Goal: Task Accomplishment & Management: Manage account settings

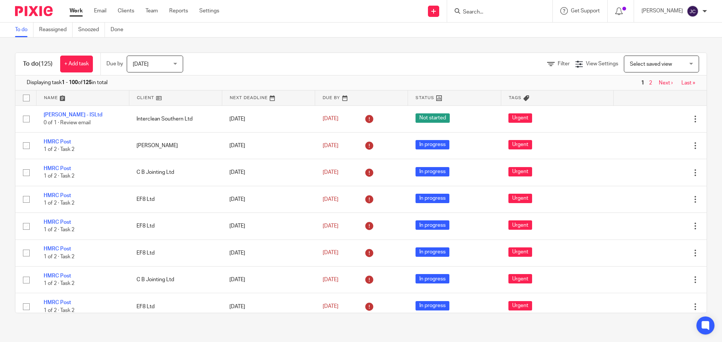
click at [477, 12] on input "Search" at bounding box center [496, 12] width 68 height 7
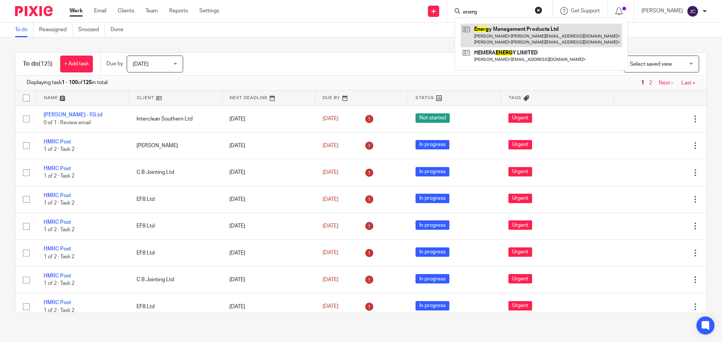
type input "energ"
click at [492, 29] on link at bounding box center [540, 35] width 161 height 23
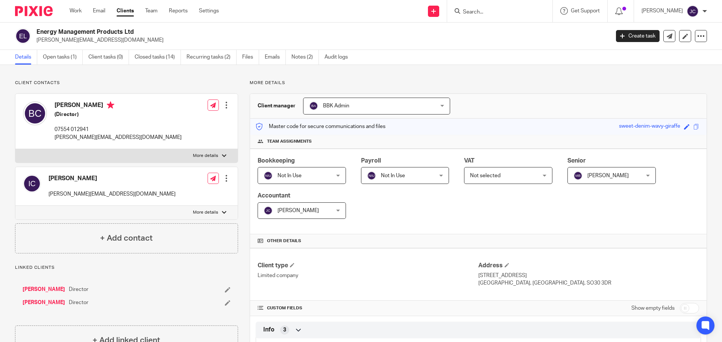
click at [488, 177] on span "Not selected" at bounding box center [485, 175] width 30 height 5
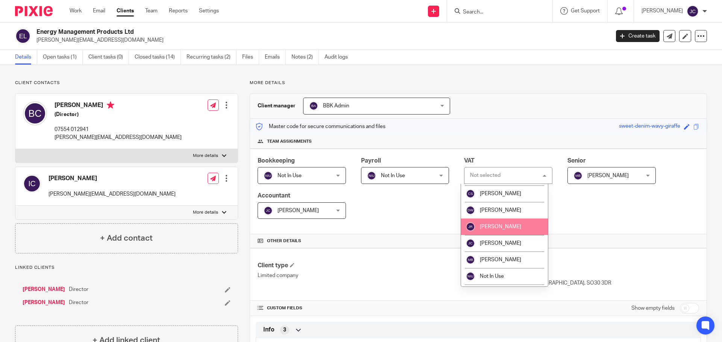
scroll to position [62, 0]
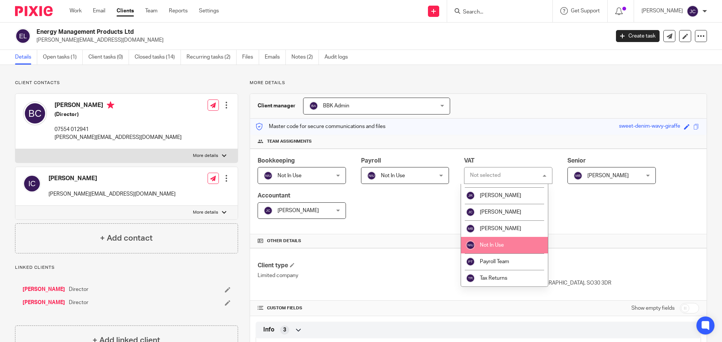
click at [503, 240] on li "Not In Use" at bounding box center [504, 245] width 87 height 17
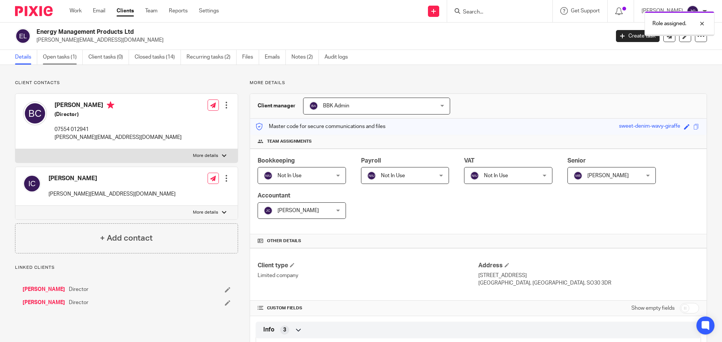
click at [58, 61] on link "Open tasks (1)" at bounding box center [63, 57] width 40 height 15
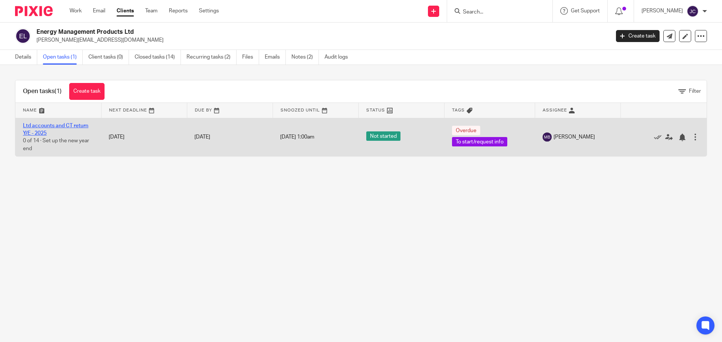
click at [56, 124] on link "Ltd accounts and CT return Y/E - 2025" at bounding box center [55, 129] width 65 height 13
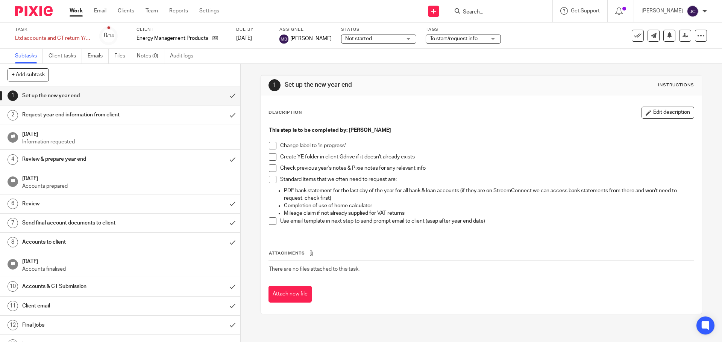
click at [350, 42] on span "Not started" at bounding box center [373, 39] width 56 height 8
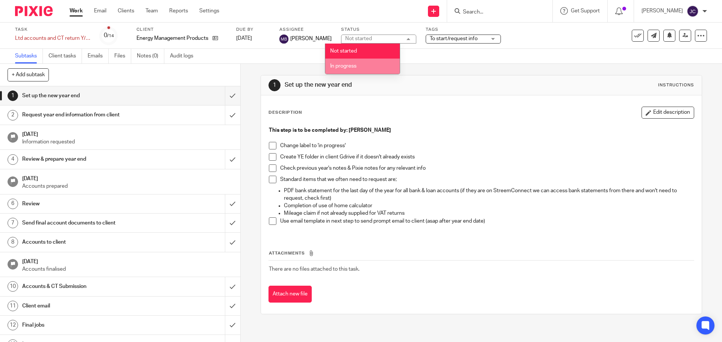
drag, startPoint x: 354, startPoint y: 57, endPoint x: 355, endPoint y: 62, distance: 4.6
click at [355, 62] on ul "Not started In progress" at bounding box center [362, 59] width 74 height 30
click at [355, 62] on li "In progress" at bounding box center [362, 66] width 74 height 15
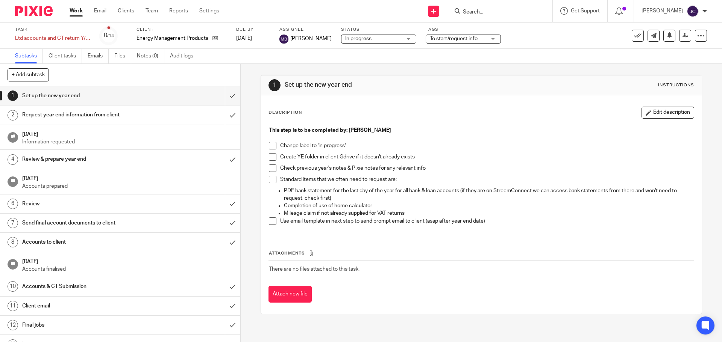
click at [269, 148] on span at bounding box center [273, 146] width 8 height 8
click at [269, 180] on span at bounding box center [273, 180] width 8 height 8
click at [269, 220] on span at bounding box center [273, 222] width 8 height 8
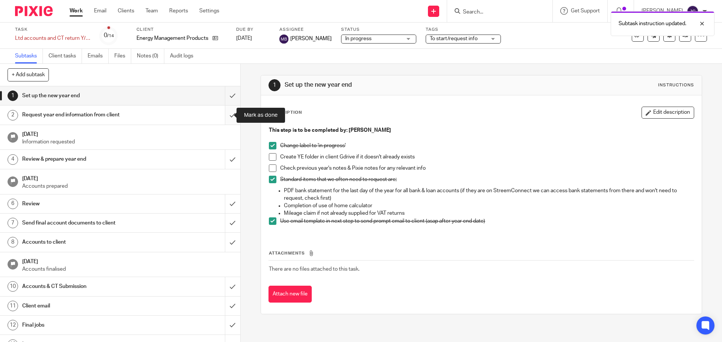
click at [223, 115] on input "submit" at bounding box center [120, 115] width 240 height 19
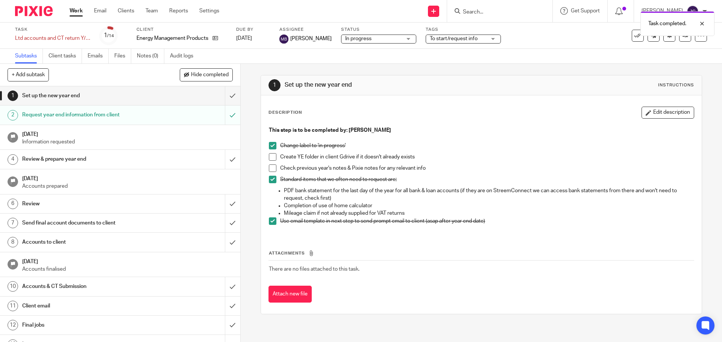
click at [468, 37] on span "To start/request info" at bounding box center [458, 39] width 56 height 8
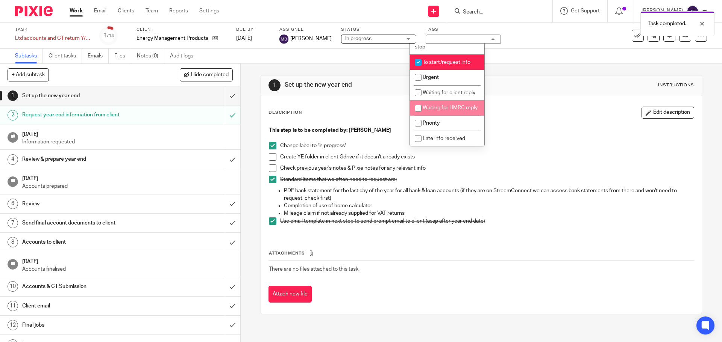
scroll to position [180, 0]
click at [452, 90] on span "Waiting for client reply" at bounding box center [448, 92] width 53 height 5
checkbox input "true"
click at [521, 115] on div "Description Edit description" at bounding box center [480, 113] width 425 height 12
